Goal: Task Accomplishment & Management: Manage account settings

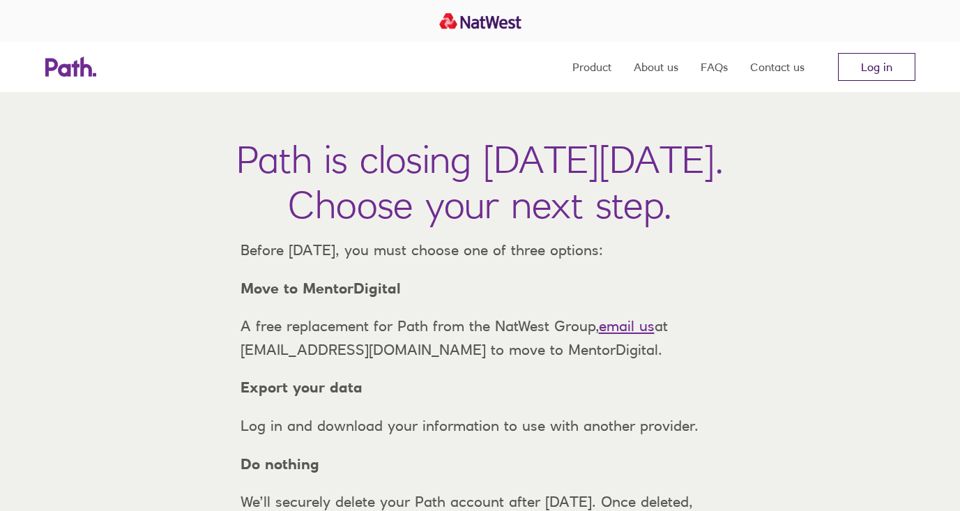
click at [884, 70] on link "Log in" at bounding box center [876, 67] width 77 height 28
click at [875, 77] on link "Log in" at bounding box center [876, 67] width 77 height 28
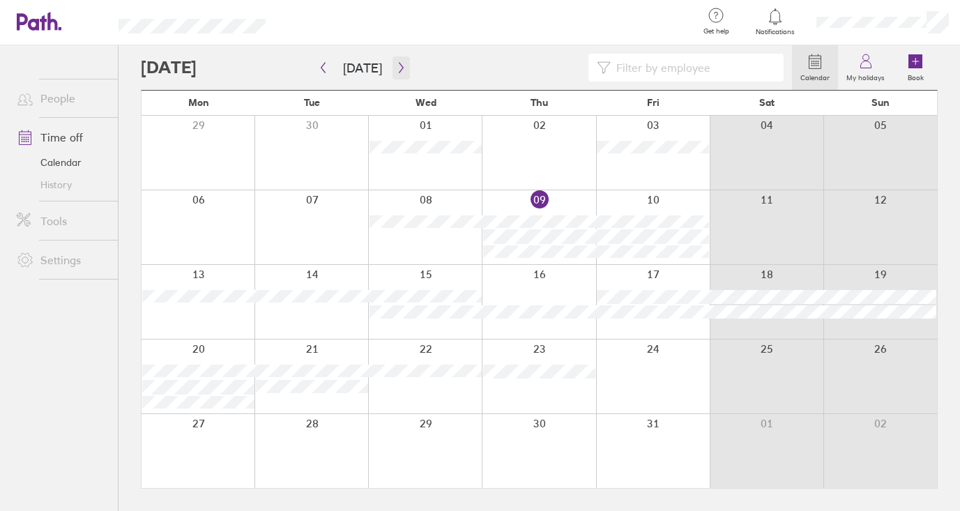
click at [396, 71] on icon "button" at bounding box center [401, 67] width 10 height 11
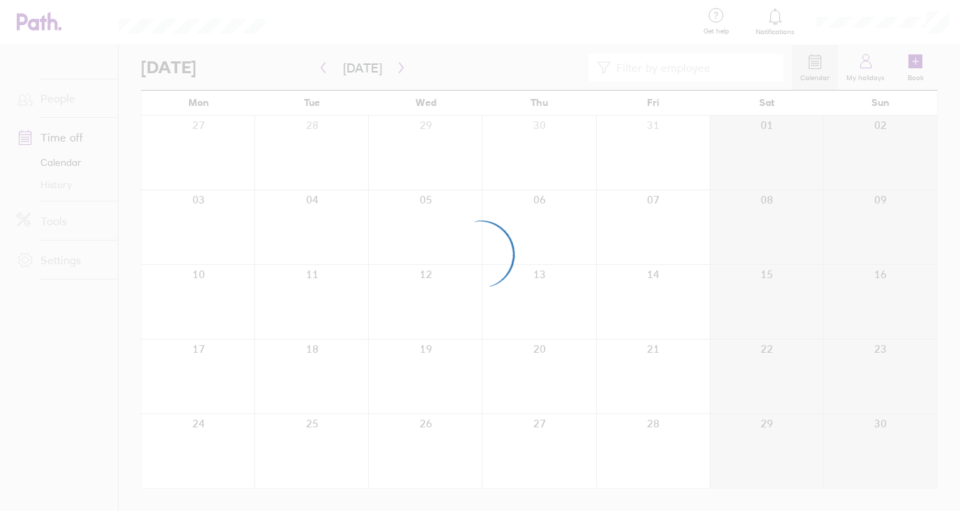
click at [395, 67] on div at bounding box center [480, 255] width 960 height 511
click at [333, 67] on div at bounding box center [480, 255] width 960 height 511
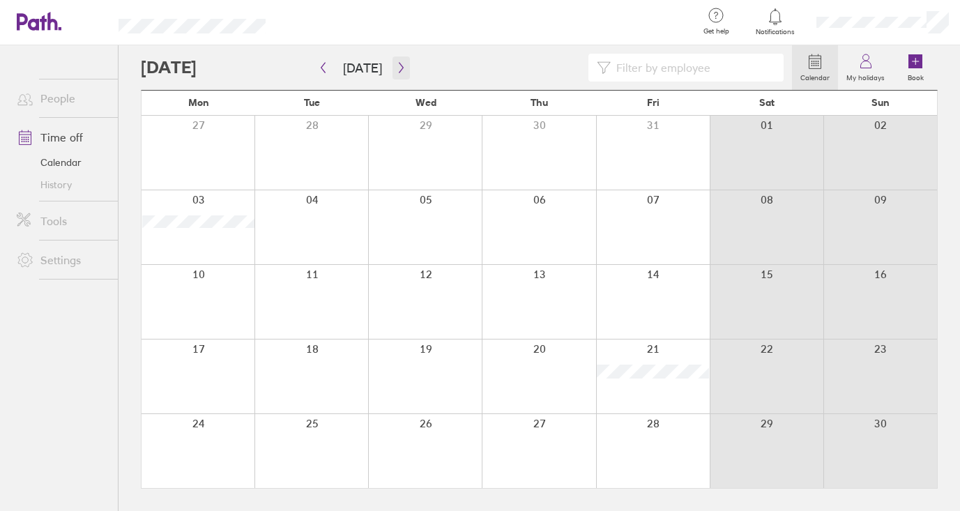
click at [398, 65] on icon "button" at bounding box center [401, 67] width 10 height 11
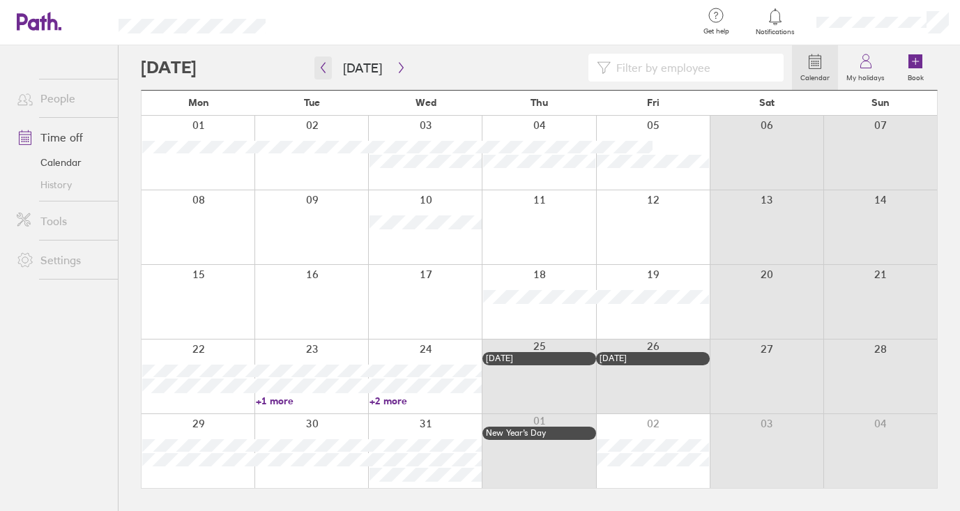
click at [320, 73] on icon "button" at bounding box center [323, 67] width 10 height 11
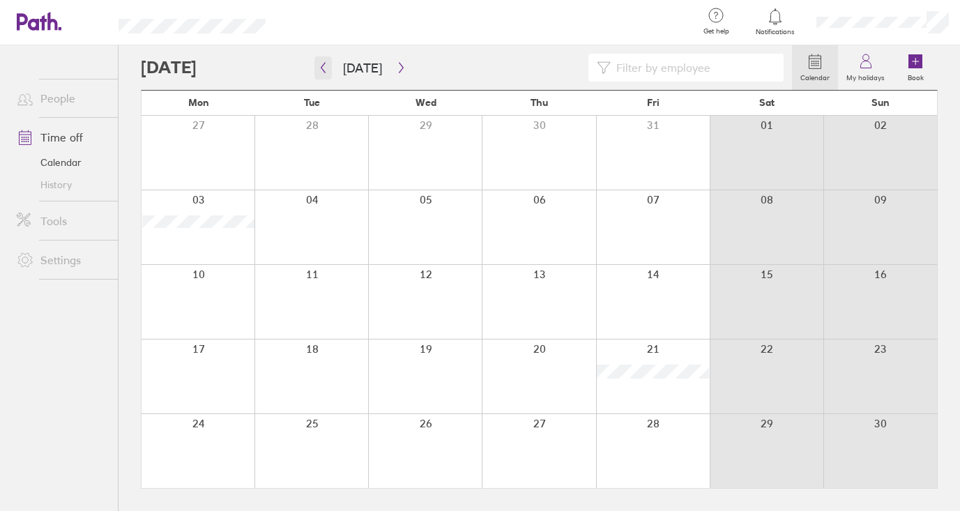
click at [322, 75] on button "button" at bounding box center [323, 67] width 17 height 23
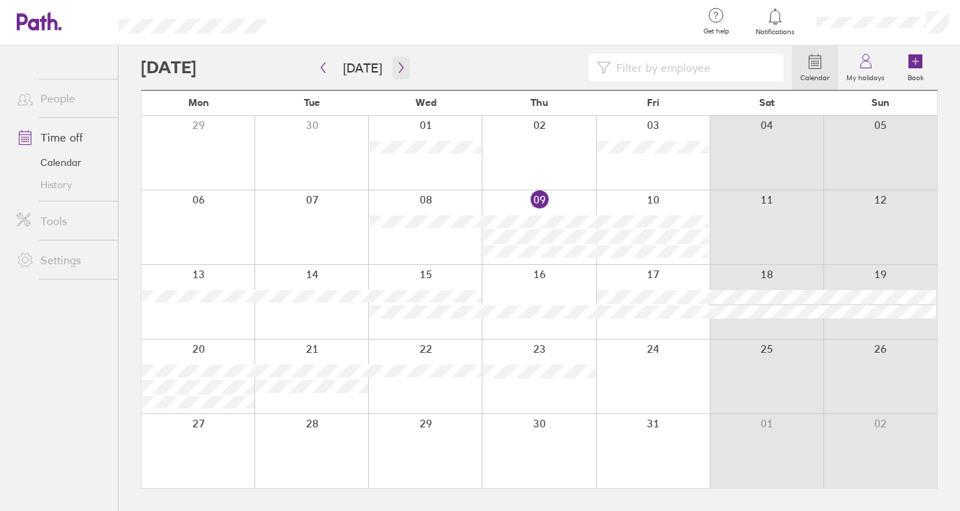
click at [399, 66] on icon "button" at bounding box center [401, 68] width 4 height 10
